Goal: Browse casually: Explore the website without a specific task or goal

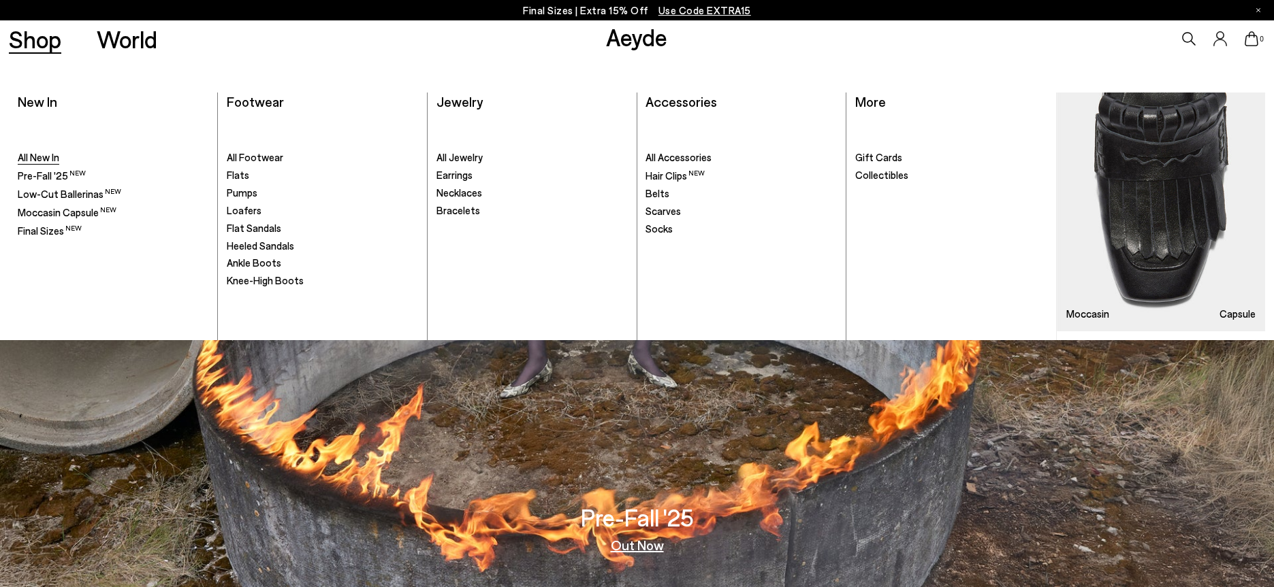
click at [46, 159] on span "All New In" at bounding box center [39, 157] width 42 height 12
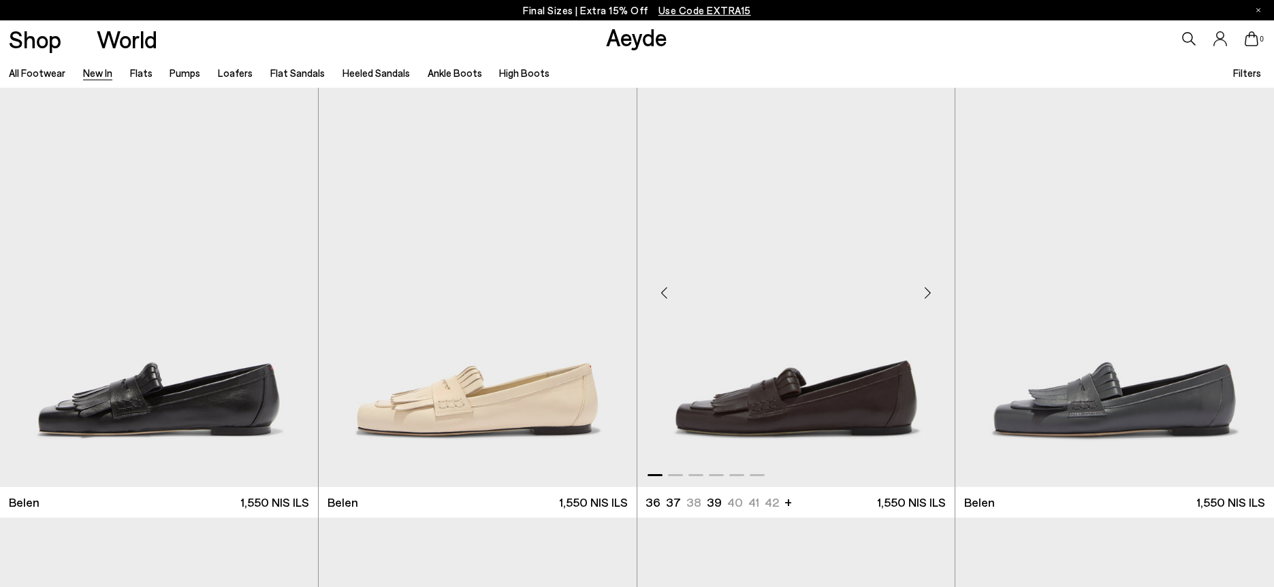
scroll to position [136, 0]
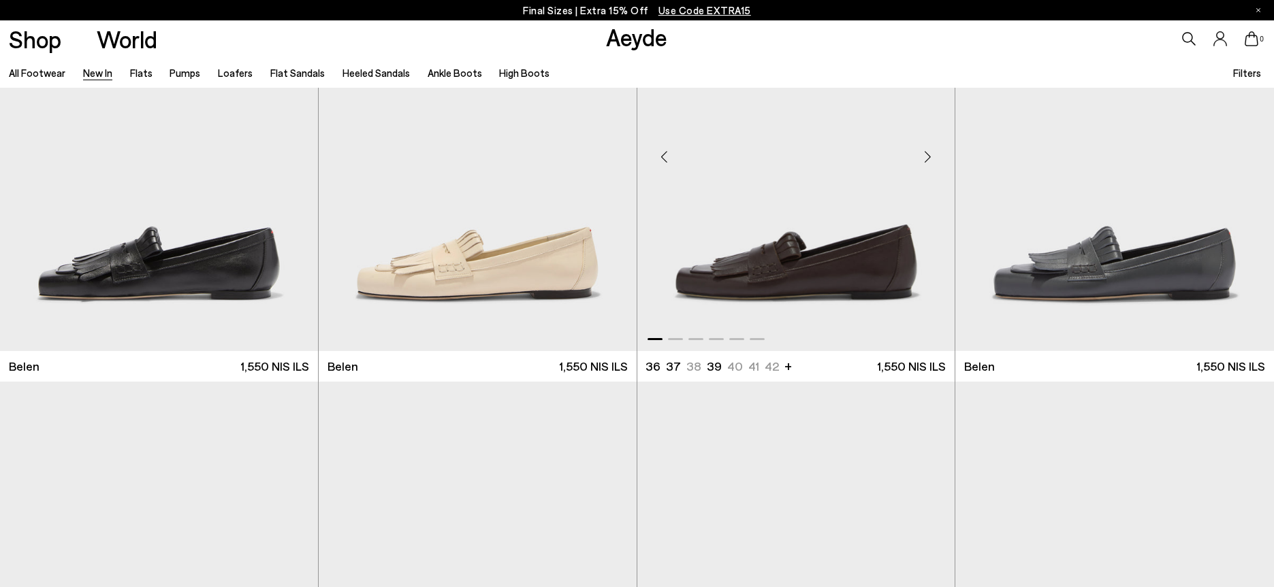
click at [929, 158] on div "Next slide" at bounding box center [927, 157] width 41 height 41
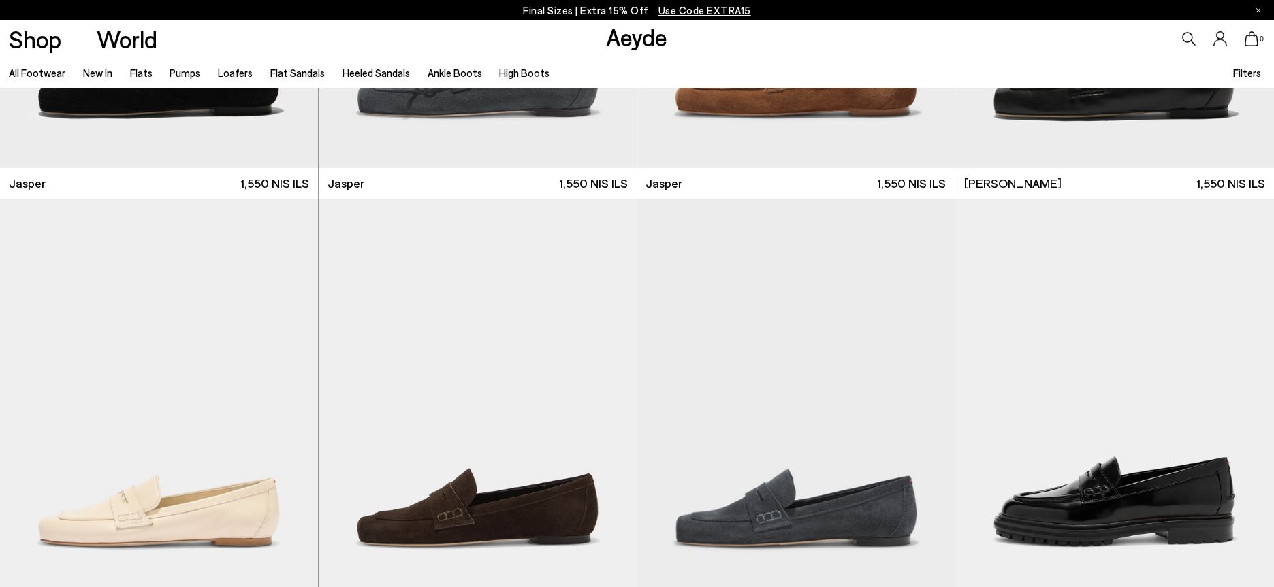
scroll to position [545, 0]
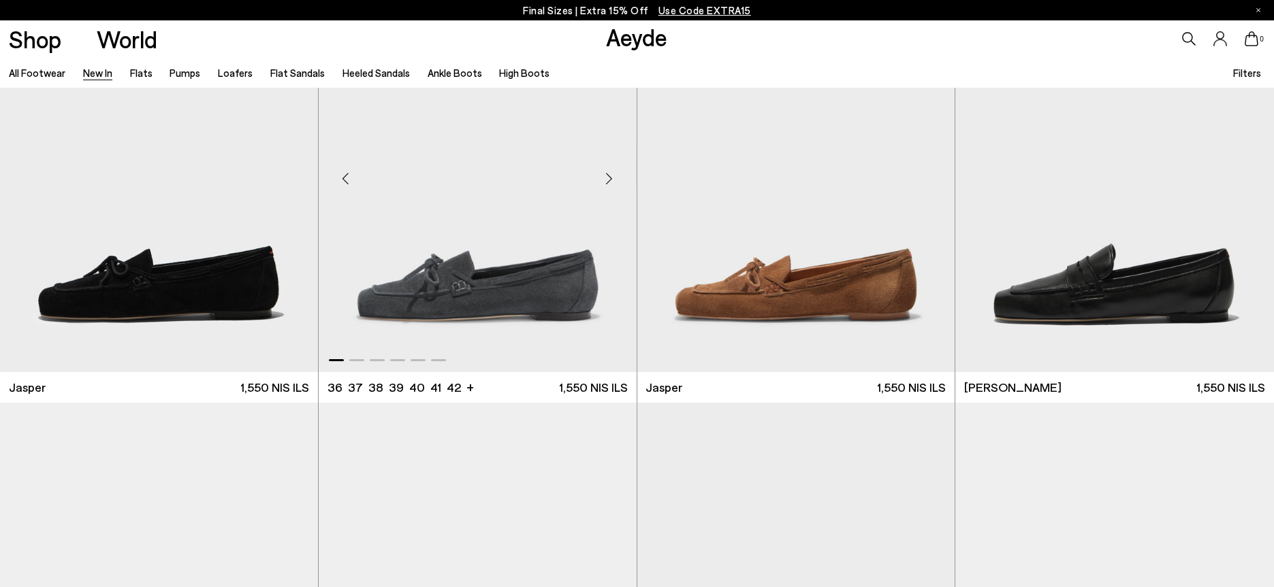
click at [609, 172] on div "Next slide" at bounding box center [609, 178] width 41 height 41
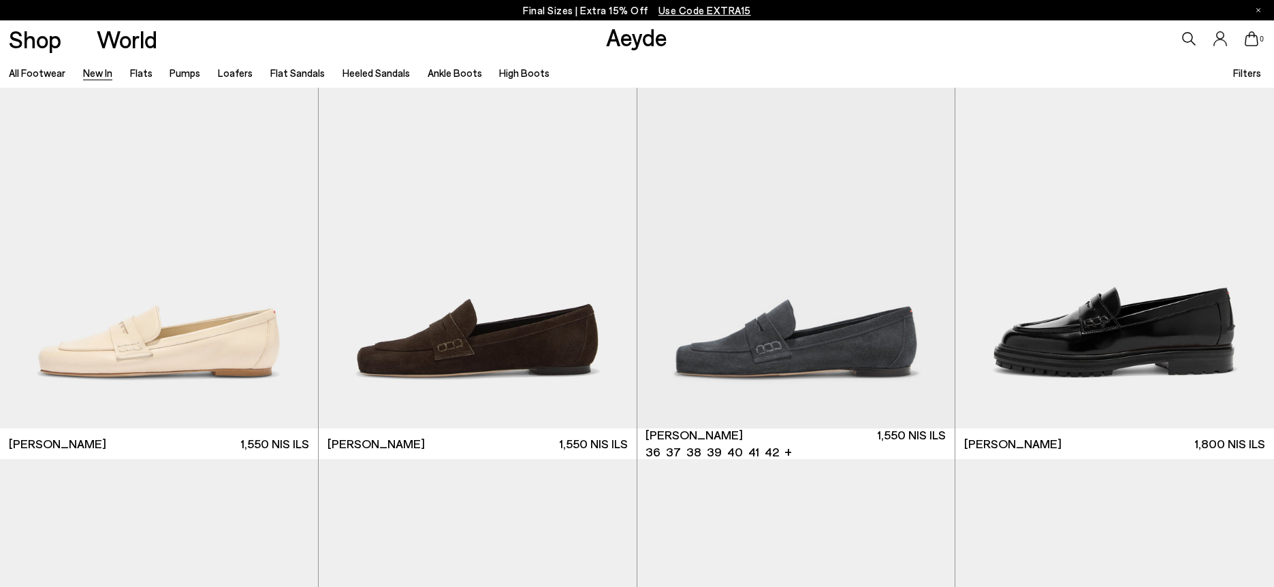
scroll to position [953, 0]
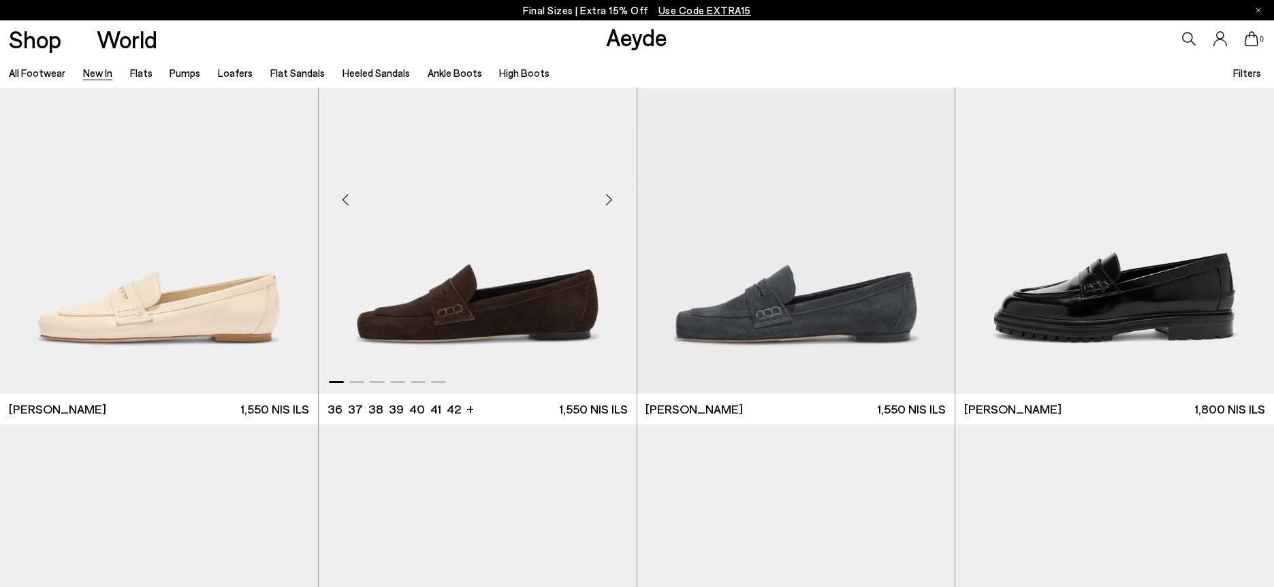
click at [611, 204] on div "Next slide" at bounding box center [609, 200] width 41 height 41
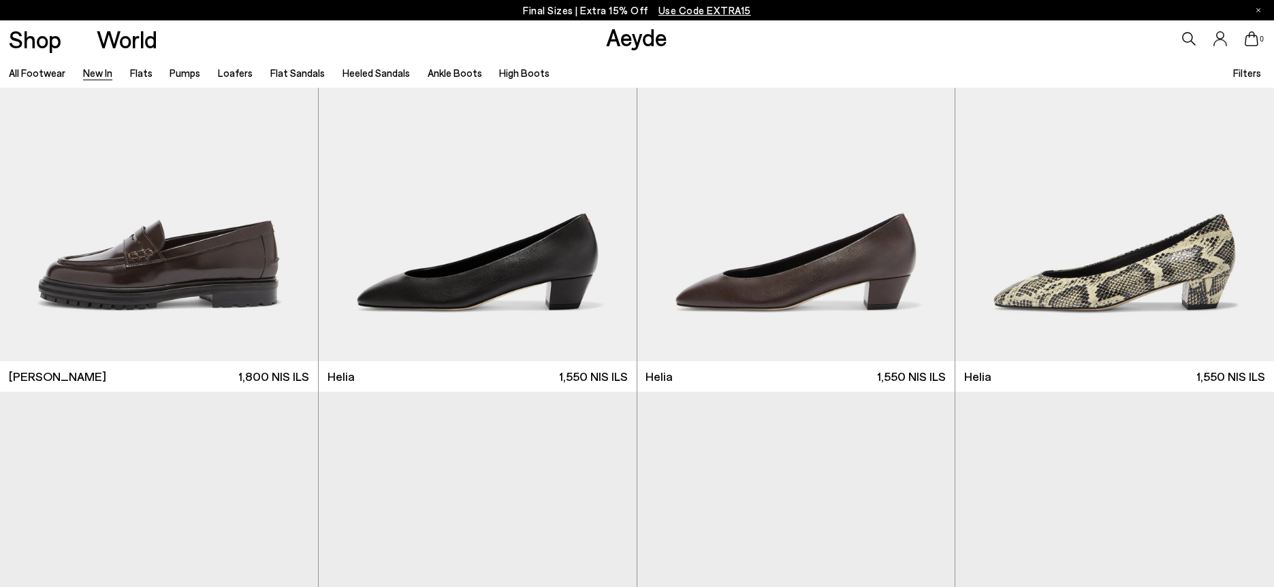
scroll to position [1430, 0]
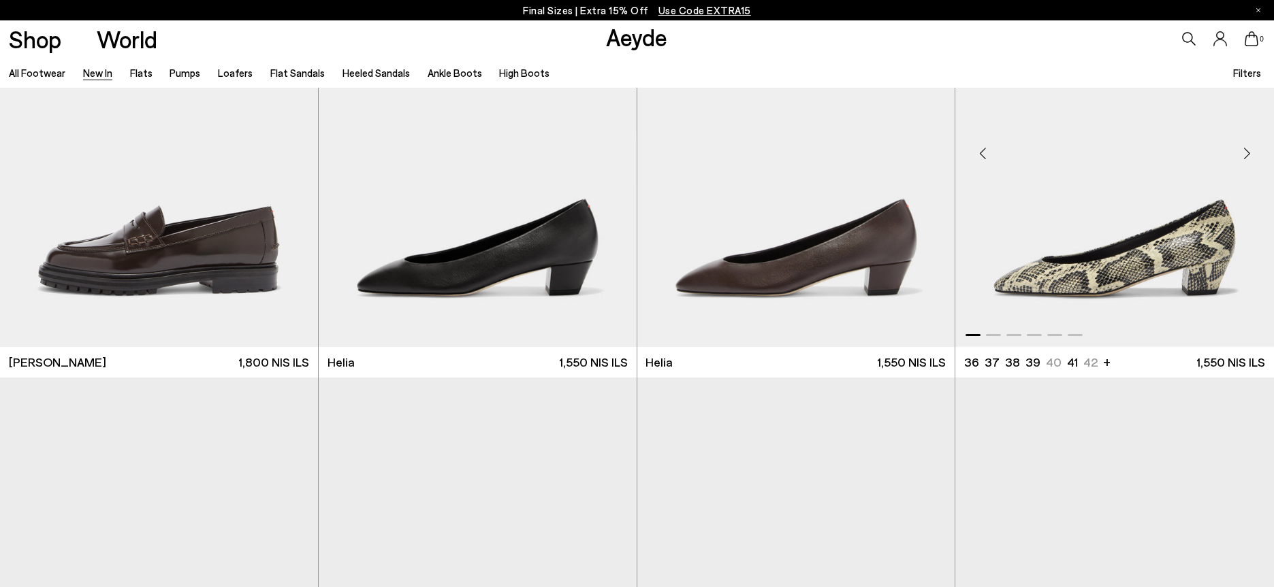
click at [1250, 151] on div "Next slide" at bounding box center [1246, 153] width 41 height 41
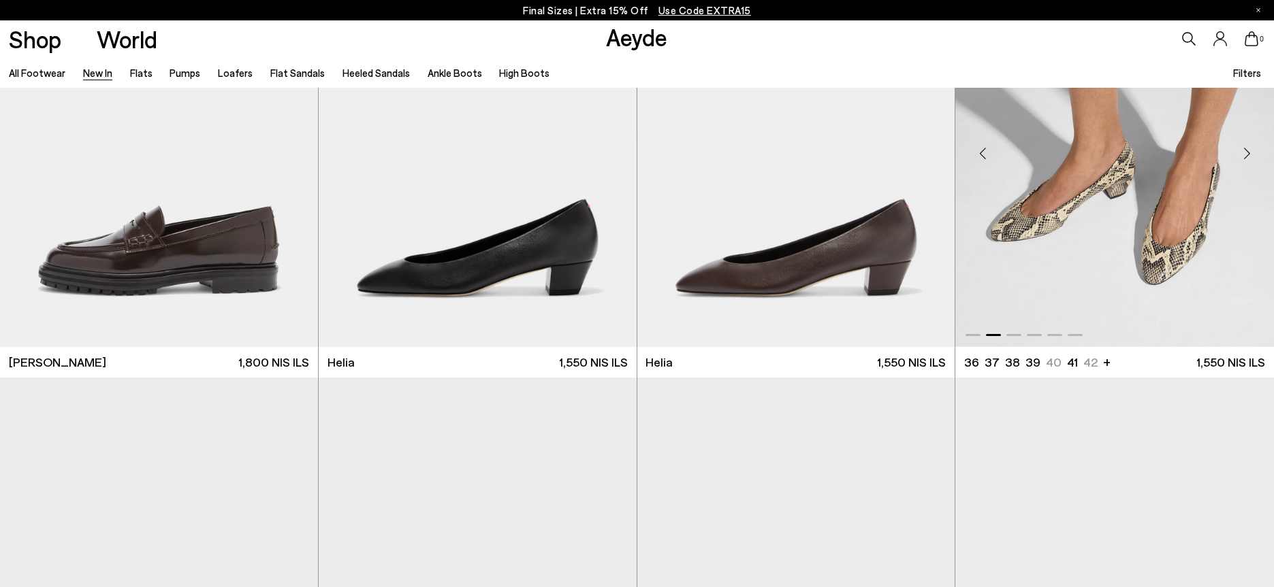
click at [1250, 151] on div "Next slide" at bounding box center [1246, 153] width 41 height 41
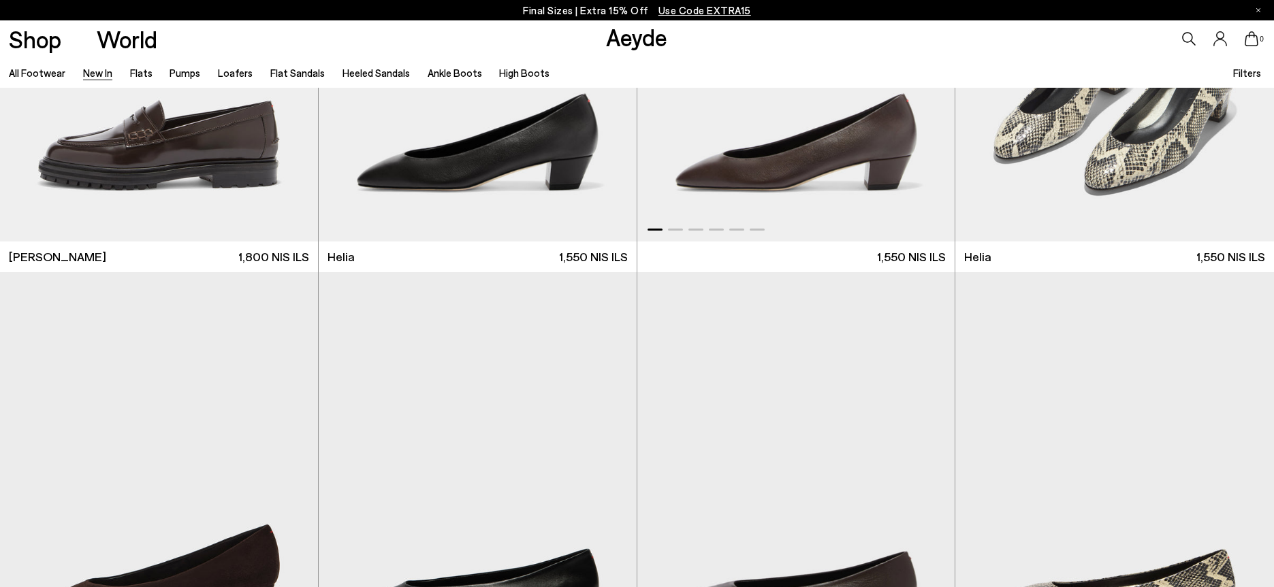
scroll to position [1906, 0]
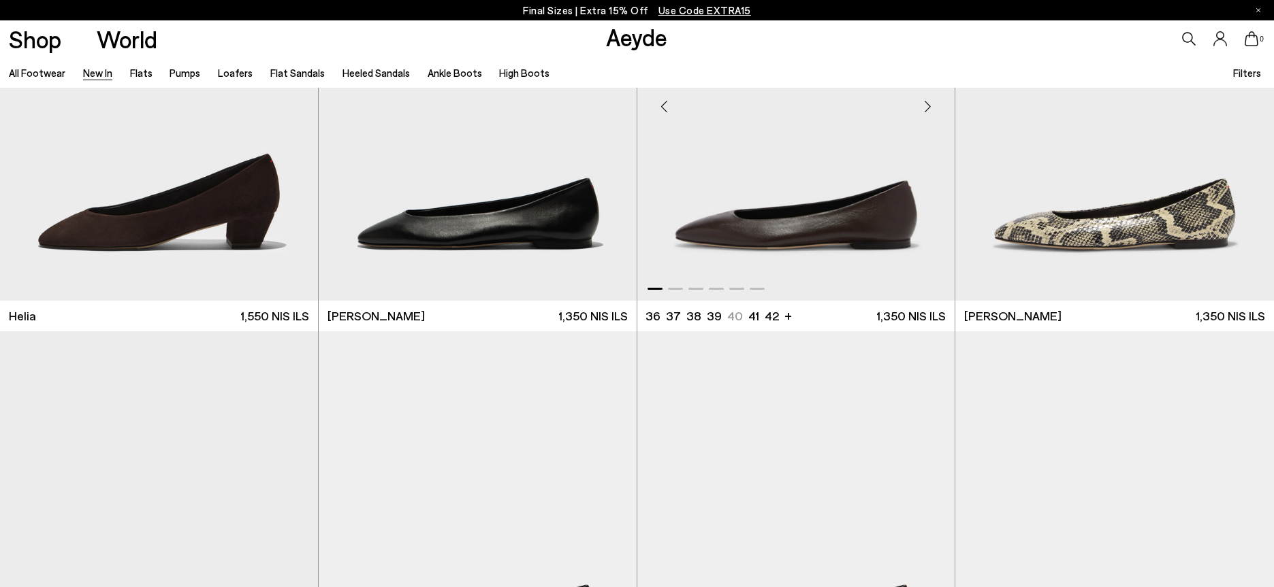
click at [931, 106] on div "Next slide" at bounding box center [927, 106] width 41 height 41
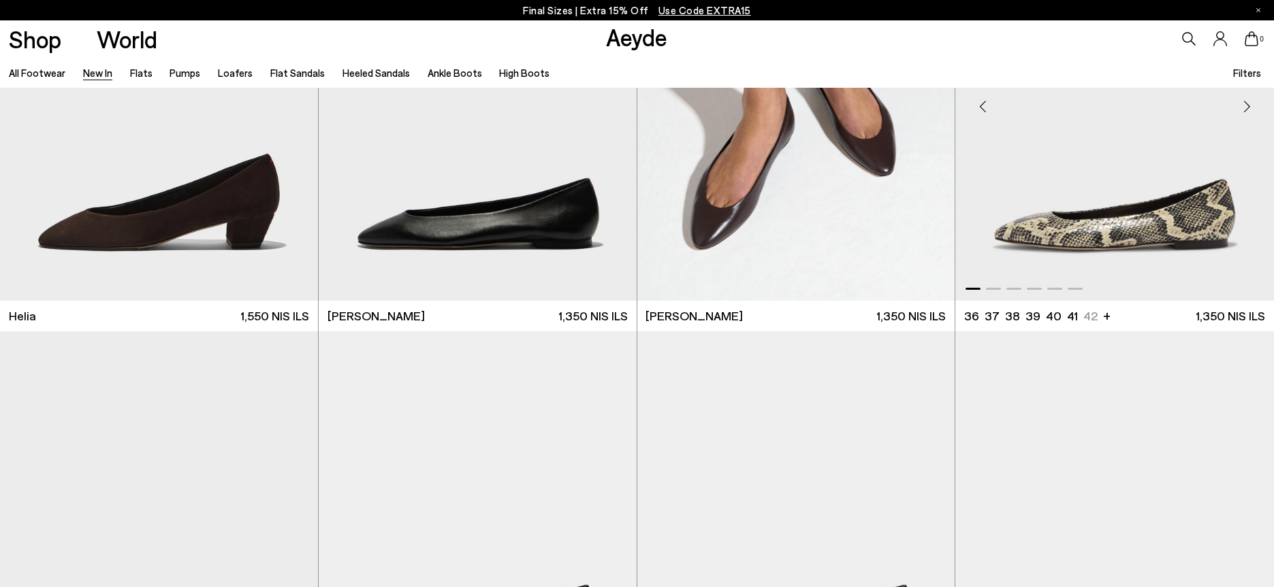
click at [1246, 106] on div "Next slide" at bounding box center [1246, 106] width 41 height 41
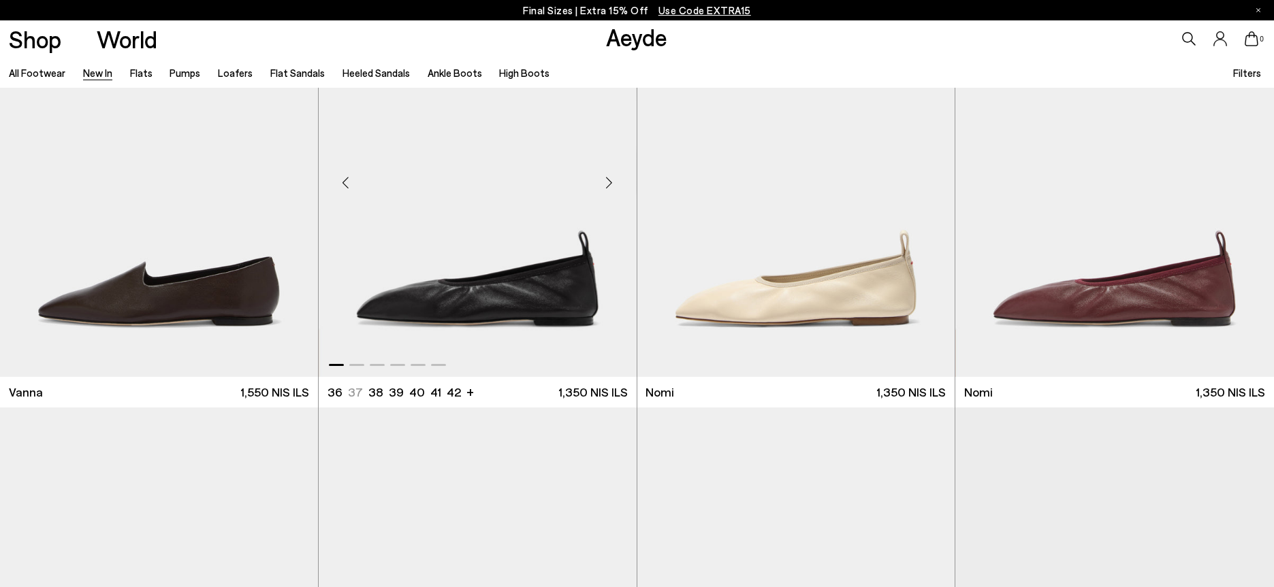
scroll to position [2655, 0]
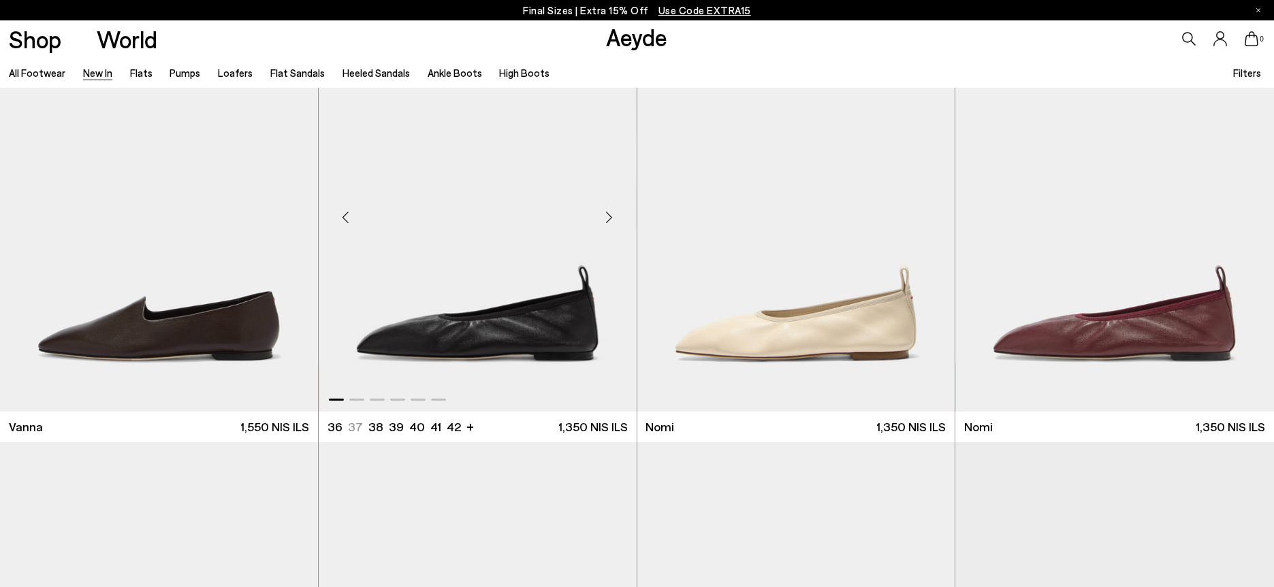
click at [609, 216] on div "Next slide" at bounding box center [609, 217] width 41 height 41
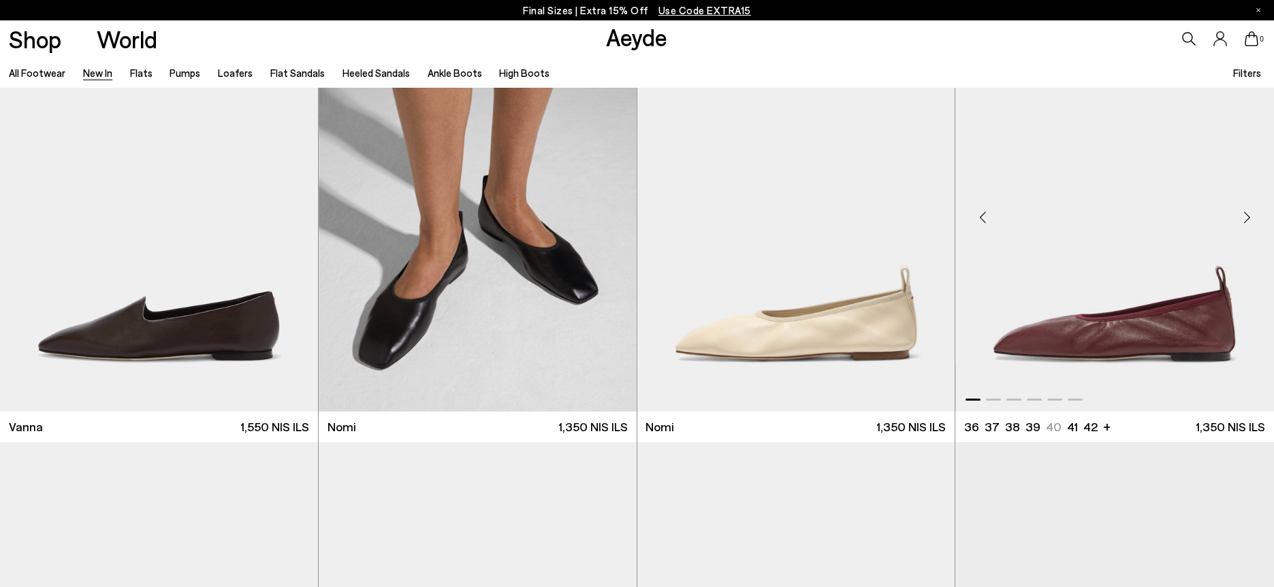
click at [1242, 212] on div "Next slide" at bounding box center [1246, 217] width 41 height 41
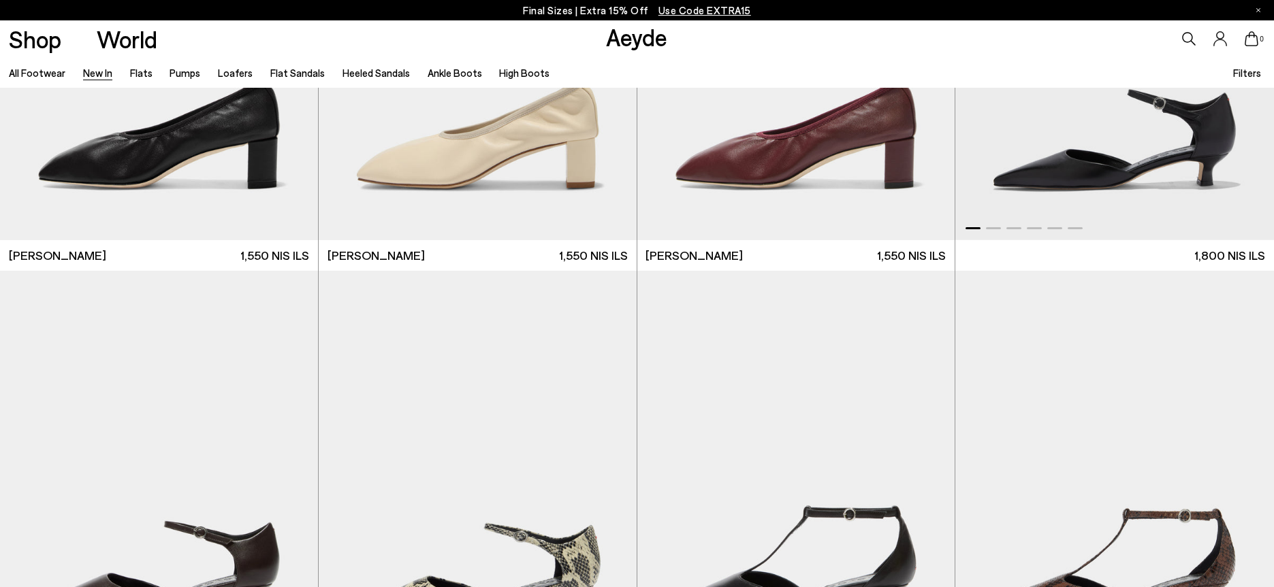
scroll to position [3608, 0]
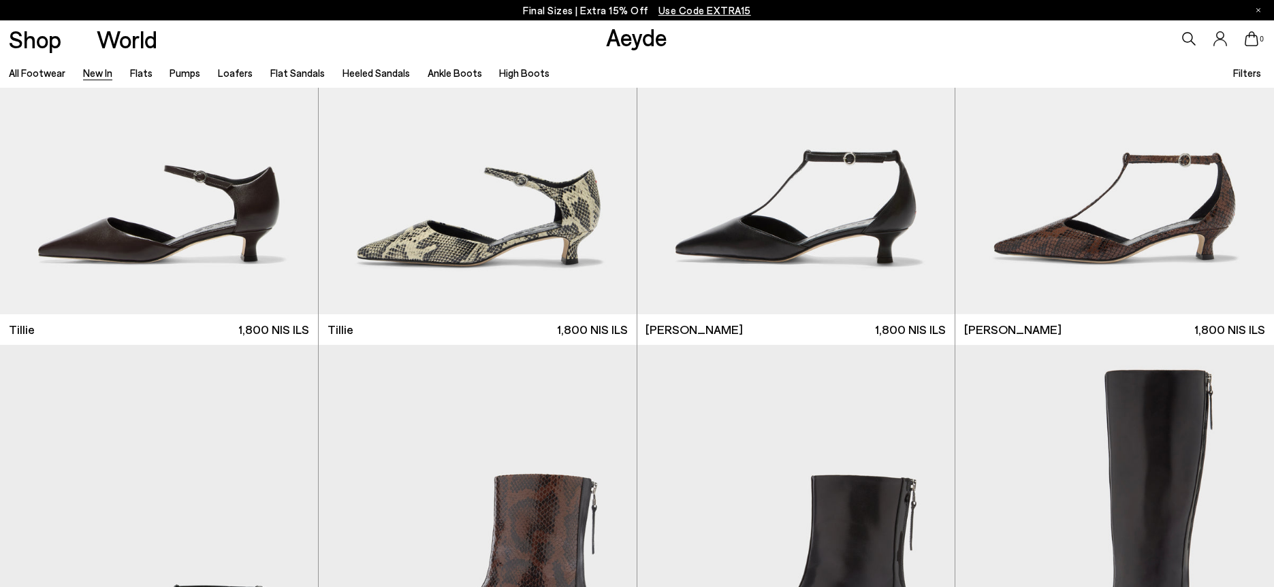
scroll to position [3948, 0]
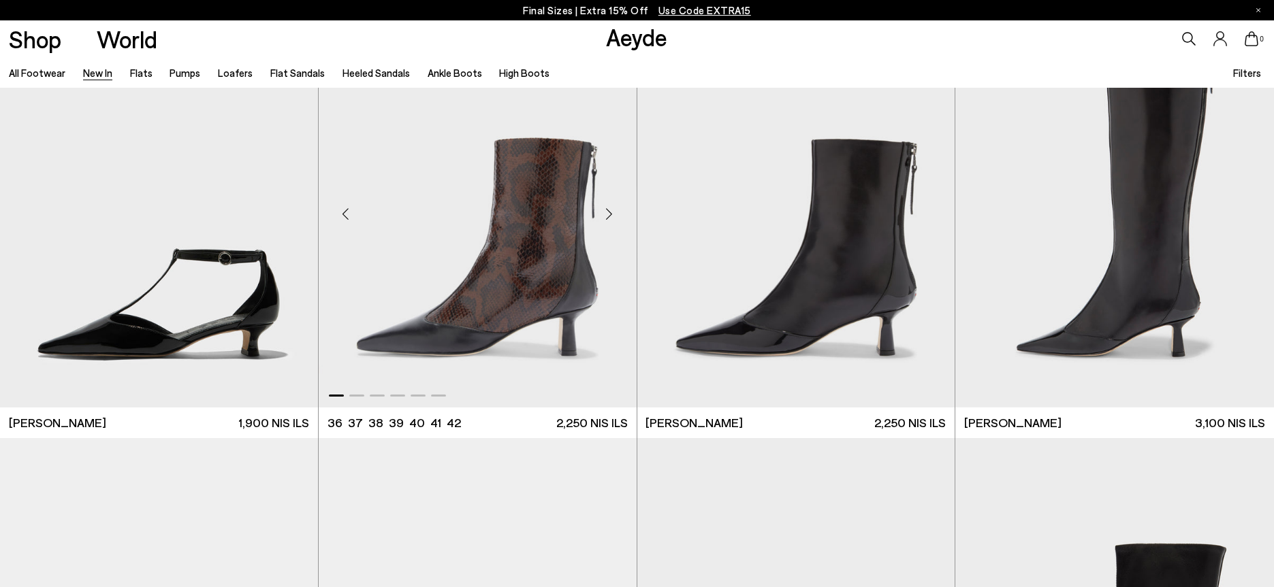
click at [606, 214] on div "Next slide" at bounding box center [609, 213] width 41 height 41
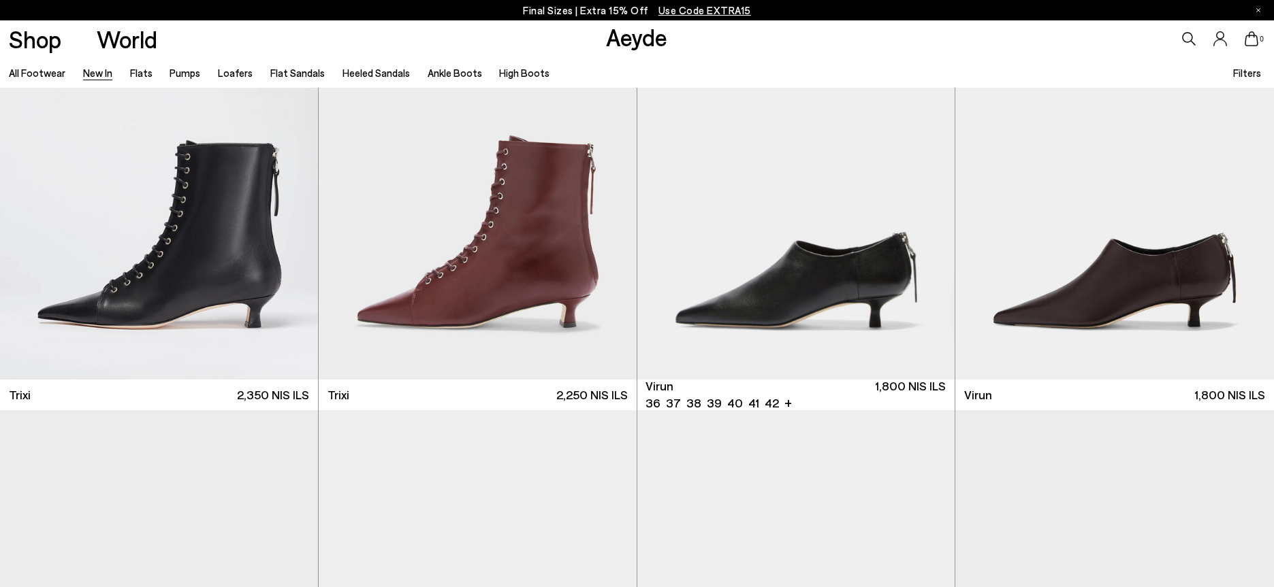
scroll to position [6126, 0]
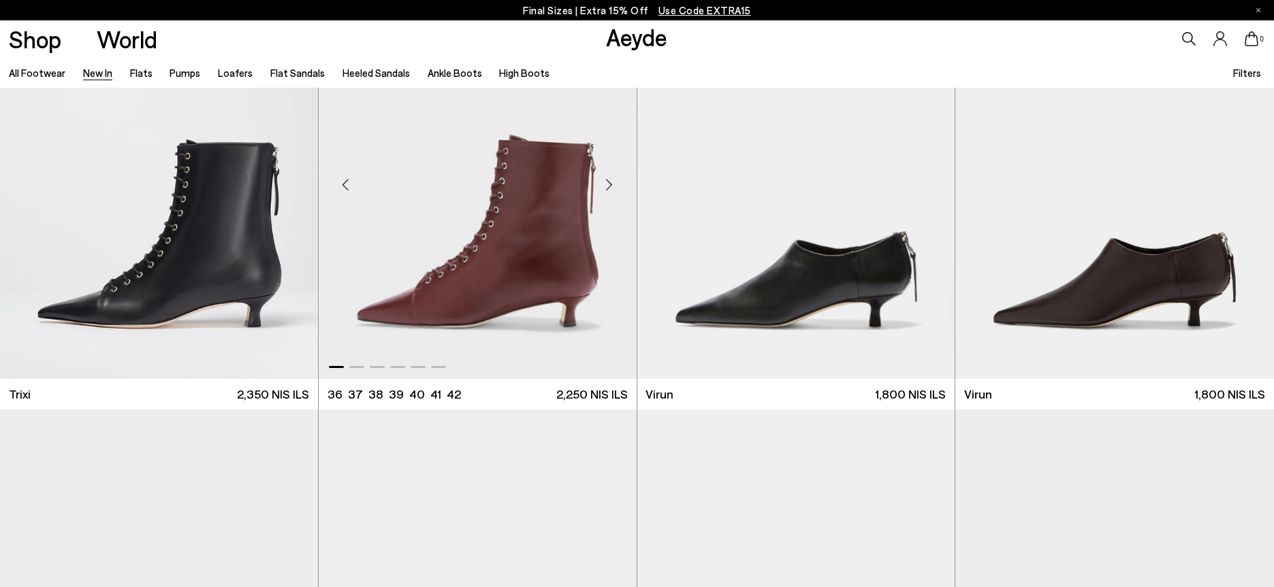
click at [606, 182] on div "Next slide" at bounding box center [609, 185] width 41 height 41
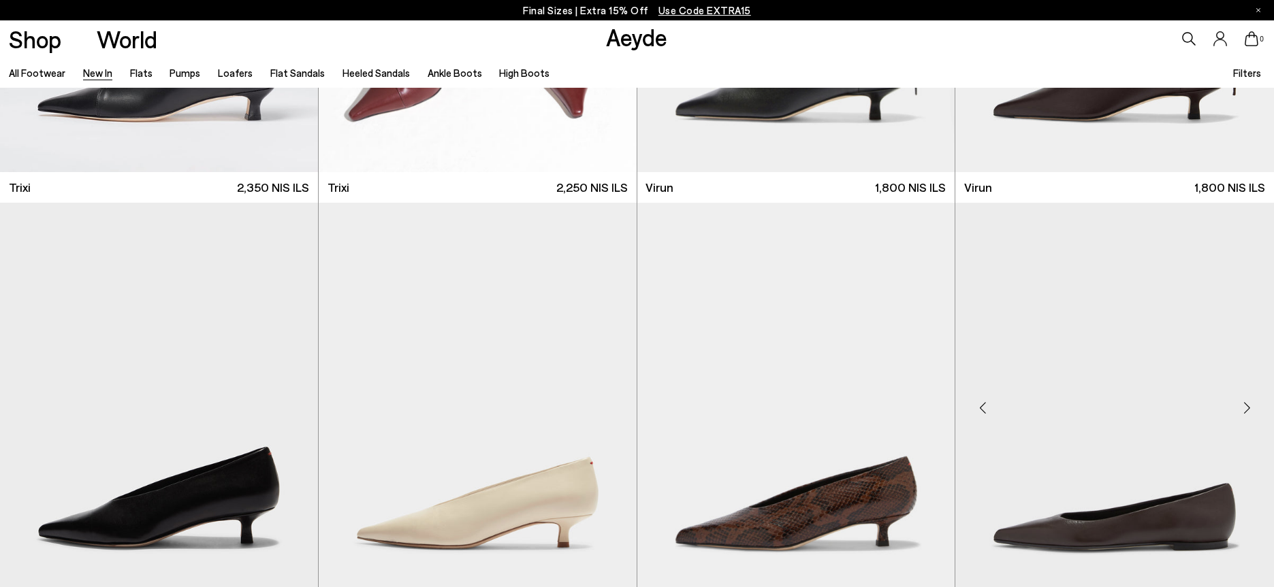
scroll to position [6331, 0]
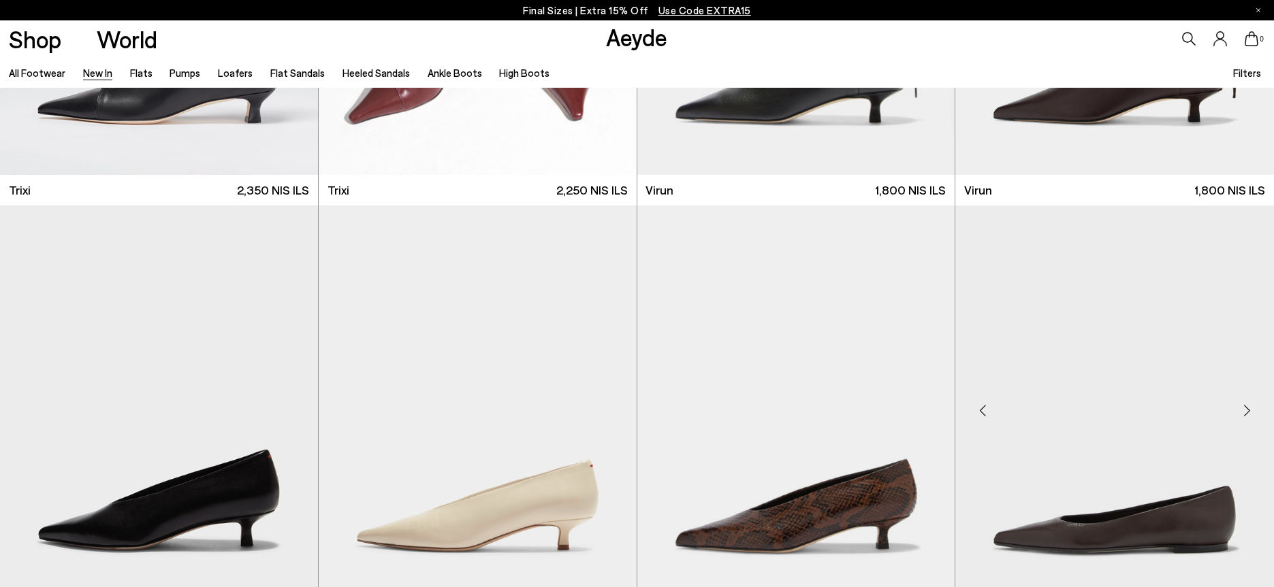
click at [1238, 412] on div "Next slide" at bounding box center [1246, 410] width 41 height 41
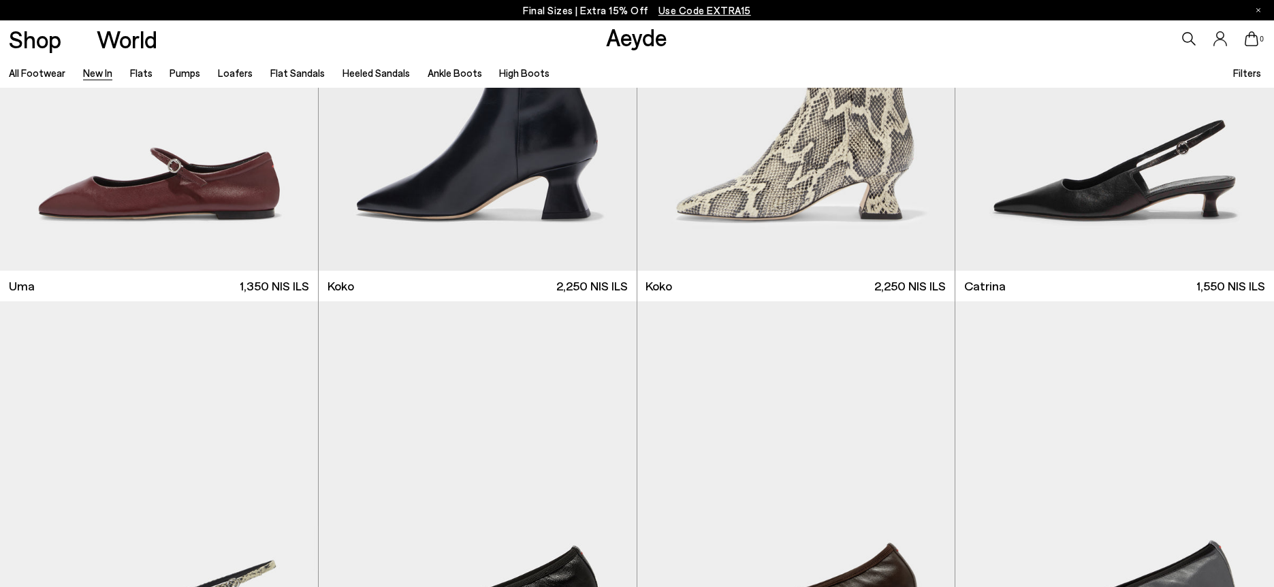
scroll to position [8713, 0]
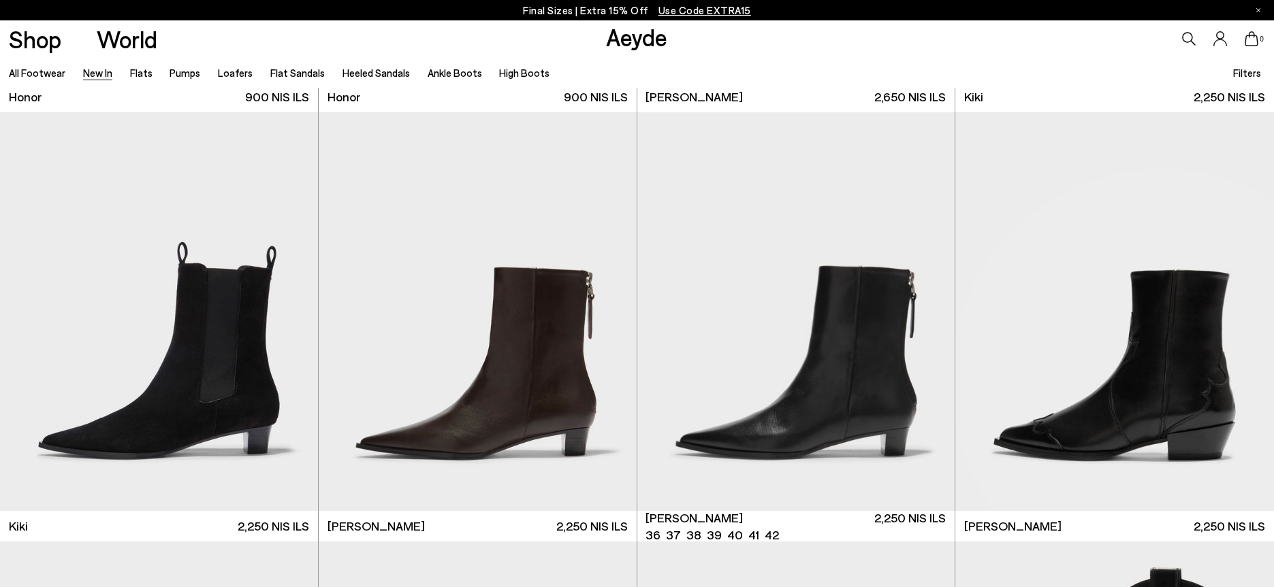
scroll to position [12525, 0]
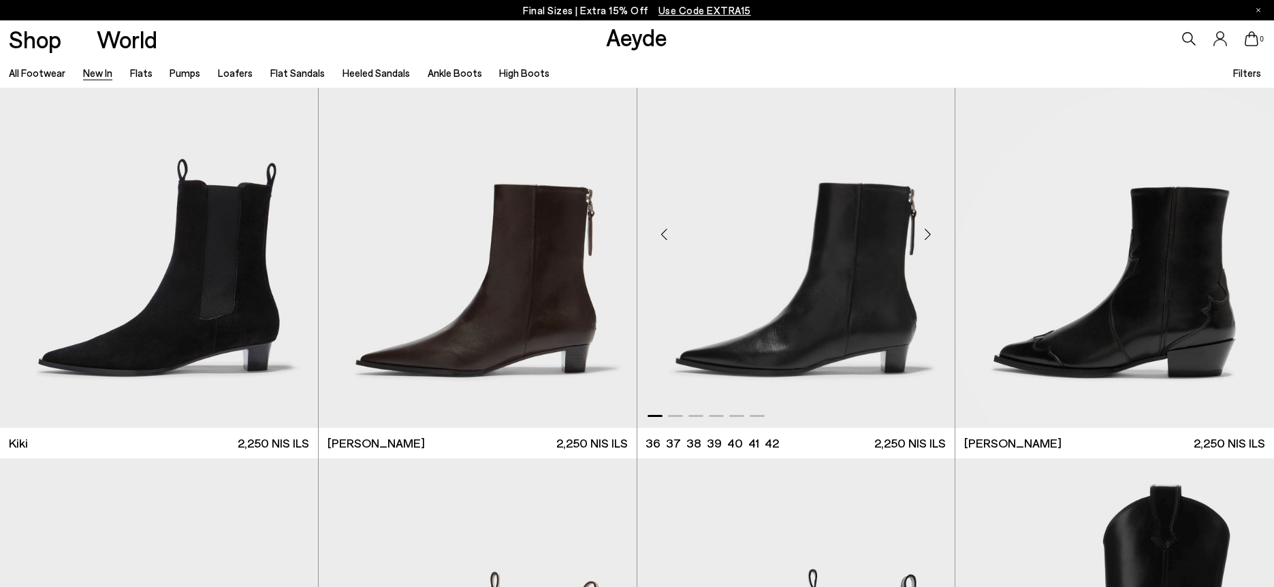
click at [922, 236] on div "Next slide" at bounding box center [927, 234] width 41 height 41
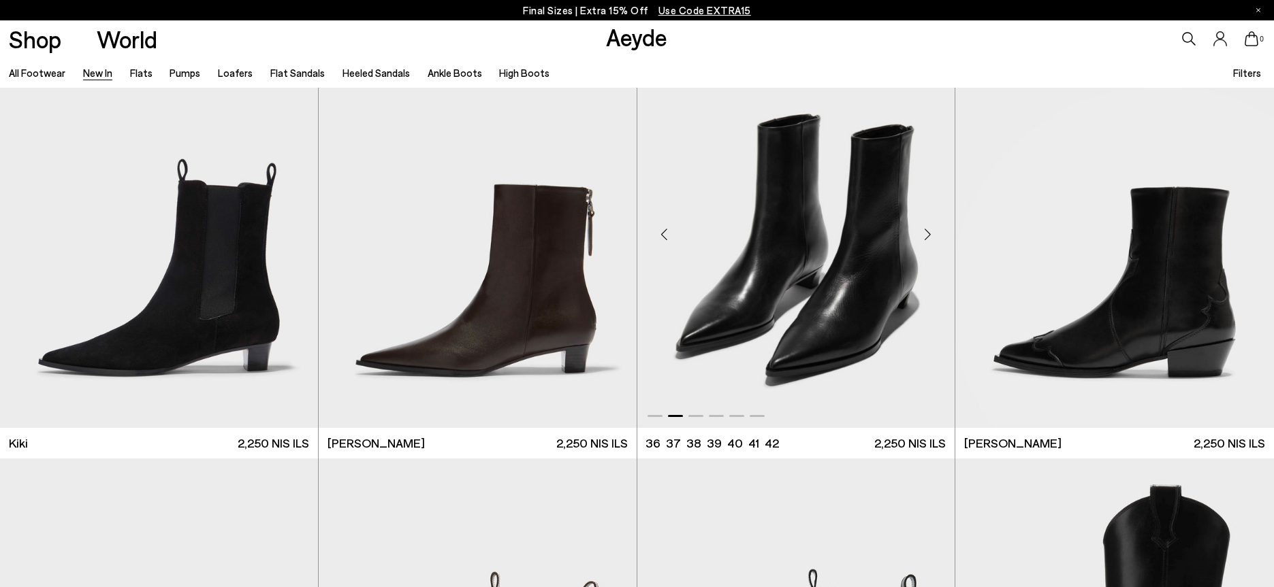
click at [922, 236] on div "Next slide" at bounding box center [927, 234] width 41 height 41
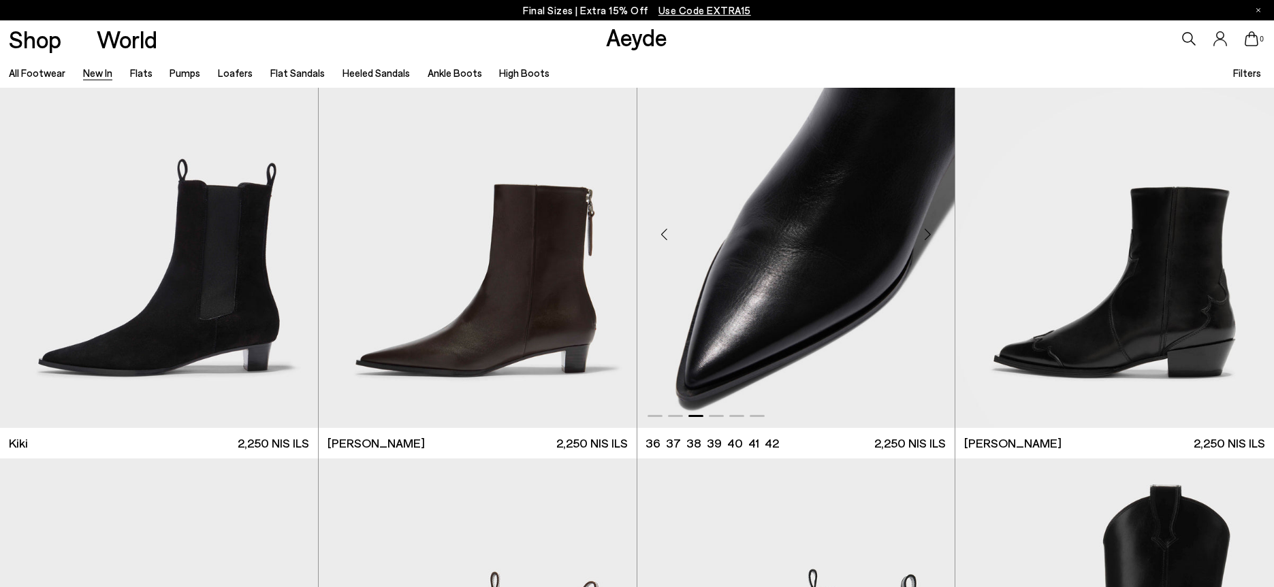
click at [922, 236] on div "Next slide" at bounding box center [927, 234] width 41 height 41
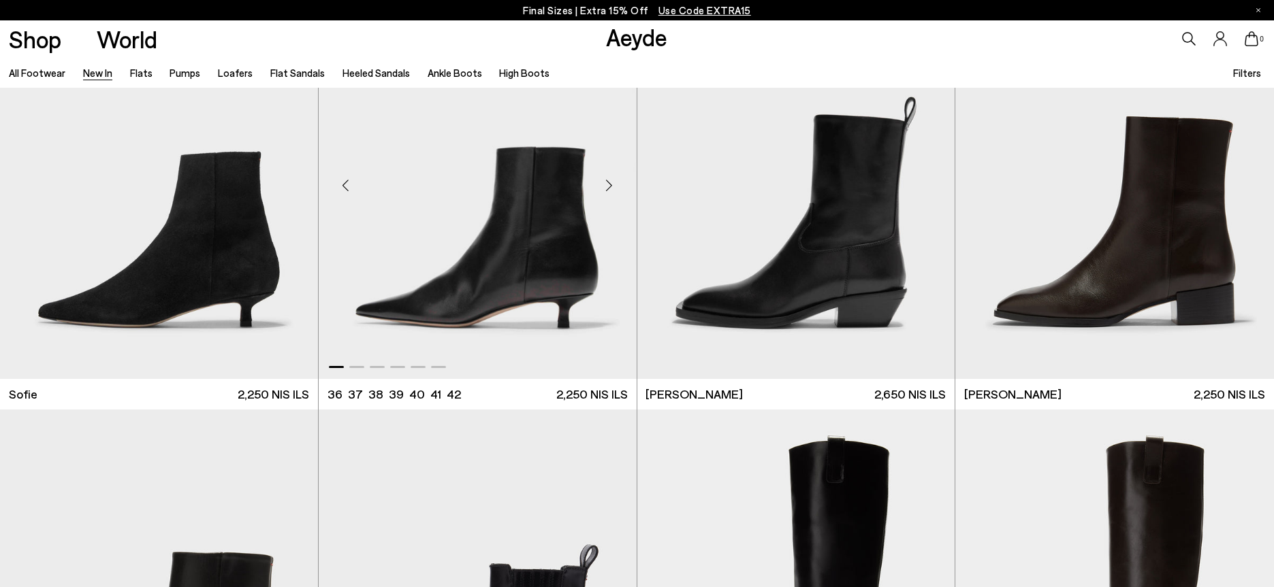
scroll to position [13410, 0]
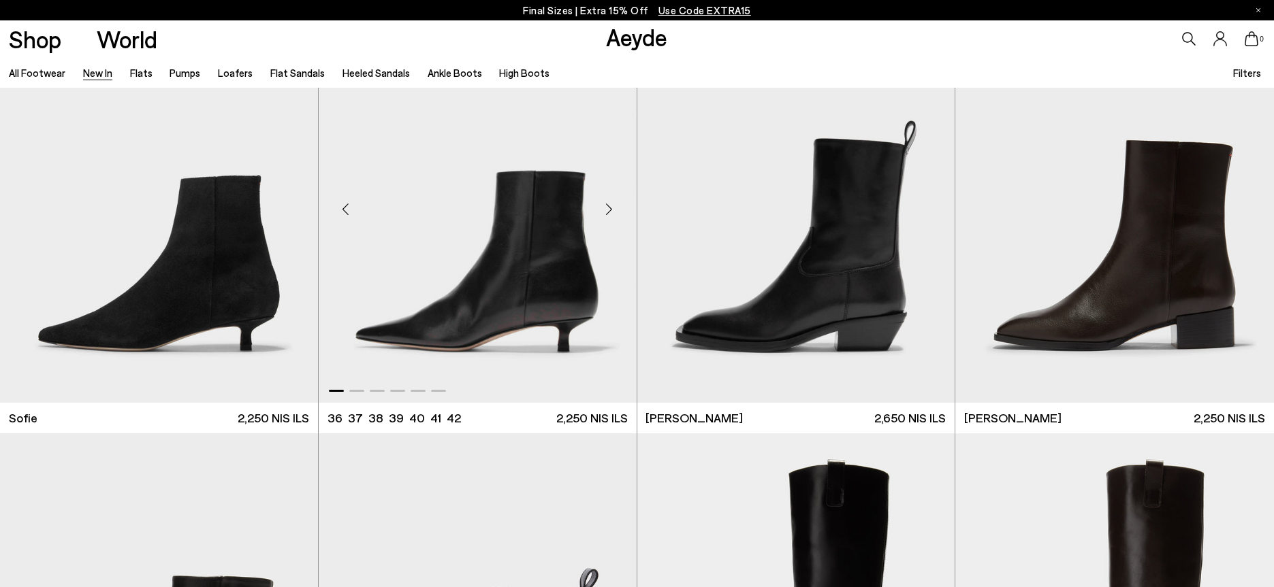
click at [609, 212] on div "Next slide" at bounding box center [609, 209] width 41 height 41
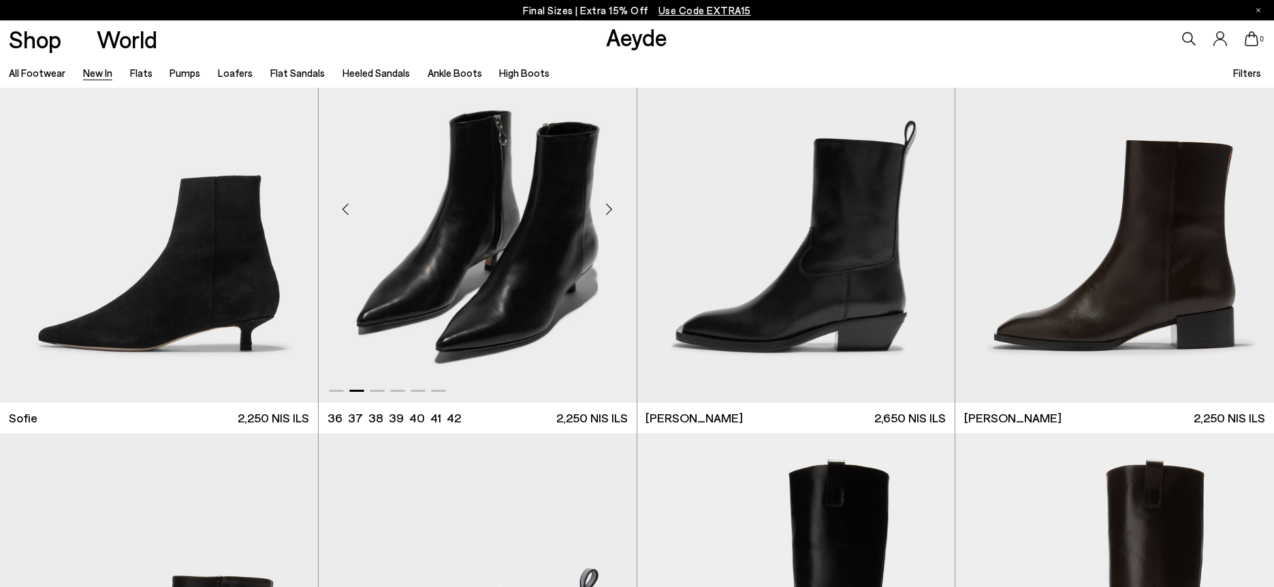
click at [609, 212] on div "Next slide" at bounding box center [609, 209] width 41 height 41
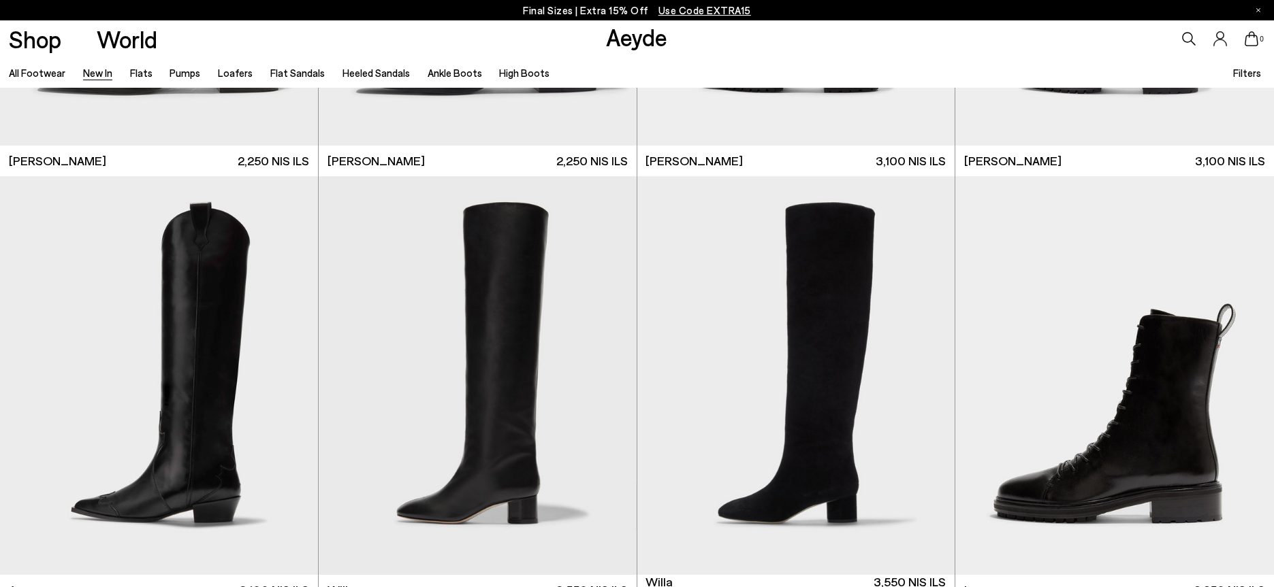
scroll to position [14091, 0]
